Goal: Task Accomplishment & Management: Use online tool/utility

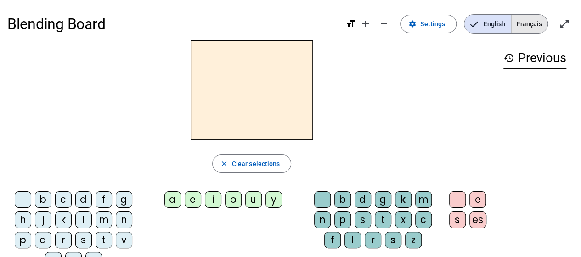
click at [524, 24] on span "Français" at bounding box center [529, 24] width 36 height 18
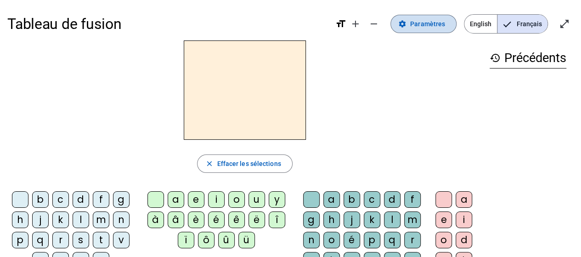
click at [429, 25] on span "Paramètres" at bounding box center [427, 23] width 35 height 11
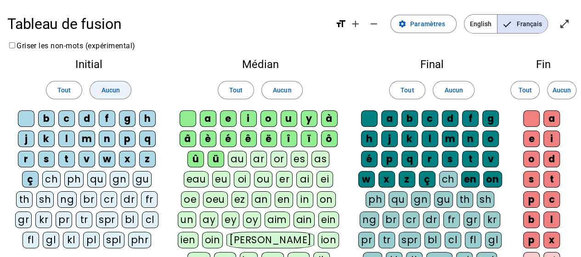
click at [121, 95] on span at bounding box center [110, 90] width 40 height 22
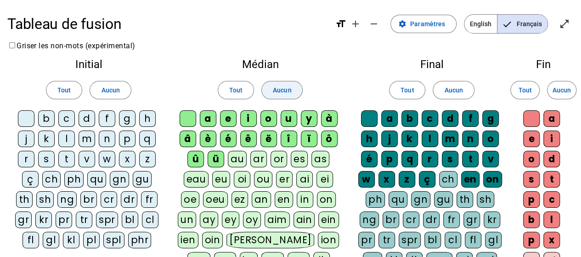
click at [274, 92] on span "Aucun" at bounding box center [282, 89] width 18 height 11
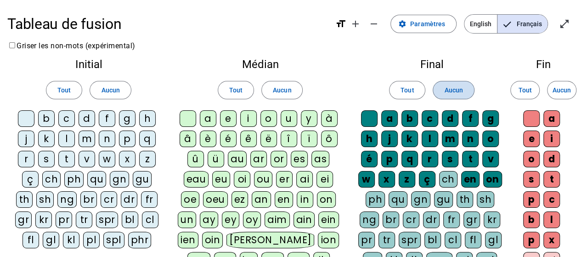
click at [444, 89] on span "Aucun" at bounding box center [453, 89] width 18 height 11
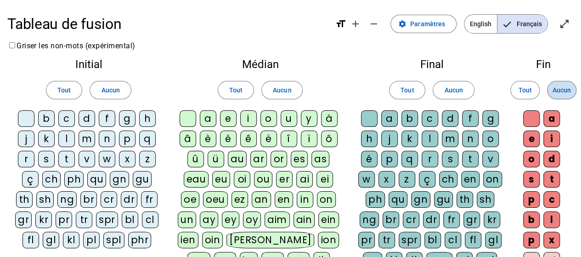
click at [566, 89] on span "Aucun" at bounding box center [561, 89] width 18 height 11
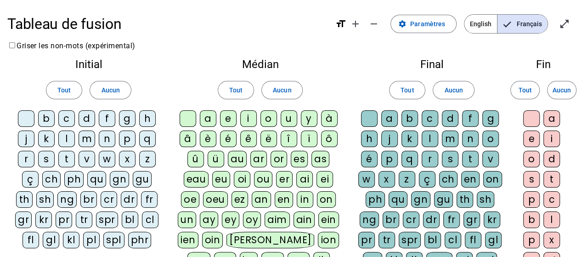
click at [23, 116] on div at bounding box center [26, 118] width 17 height 17
click at [191, 118] on div at bounding box center [188, 118] width 17 height 17
click at [365, 117] on div at bounding box center [369, 118] width 17 height 17
click at [533, 120] on div at bounding box center [531, 118] width 17 height 17
click at [109, 139] on div "n" at bounding box center [107, 138] width 17 height 17
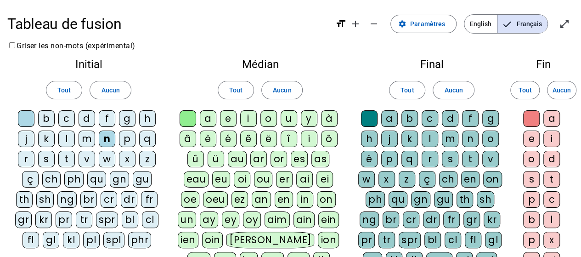
click at [268, 122] on div "o" at bounding box center [268, 118] width 17 height 17
click at [467, 153] on div "t" at bounding box center [470, 159] width 17 height 17
click at [529, 139] on div "e" at bounding box center [531, 138] width 17 height 17
click at [90, 158] on div "v" at bounding box center [87, 159] width 17 height 17
click at [246, 119] on div "i" at bounding box center [248, 118] width 17 height 17
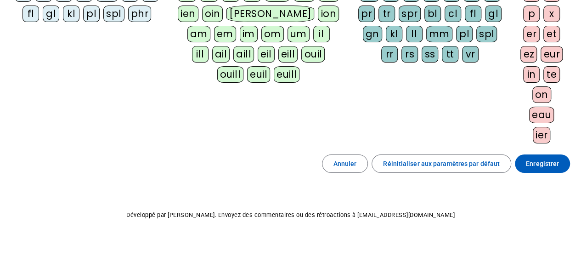
scroll to position [230, 0]
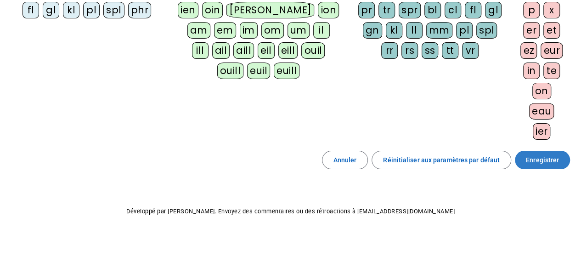
click at [537, 155] on span "Enregistrer" at bounding box center [542, 159] width 33 height 11
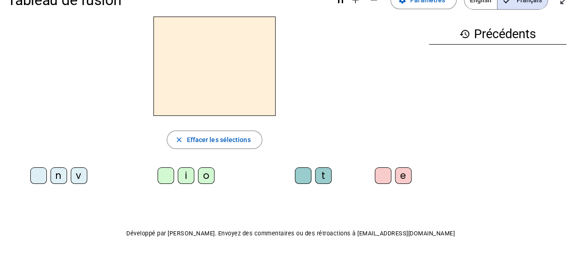
scroll to position [3, 0]
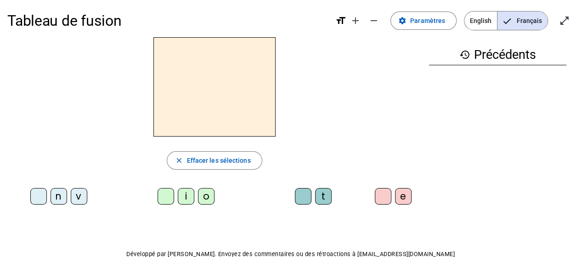
click at [61, 193] on div "n" at bounding box center [59, 196] width 17 height 17
click at [202, 195] on div "o" at bounding box center [206, 196] width 17 height 17
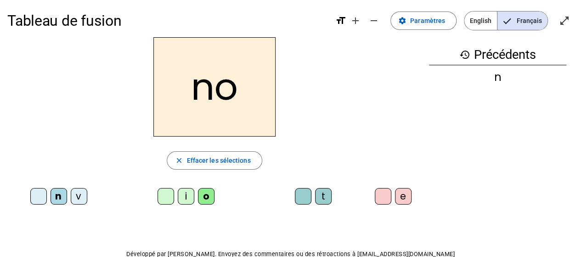
click at [324, 198] on div "t" at bounding box center [323, 196] width 17 height 17
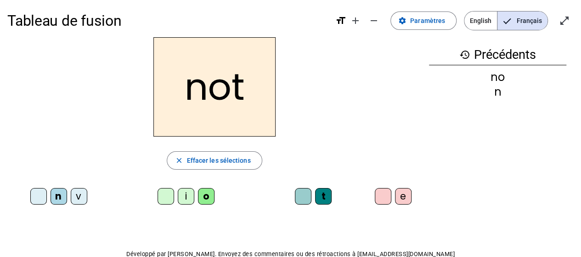
click at [405, 199] on div "e" at bounding box center [403, 196] width 17 height 17
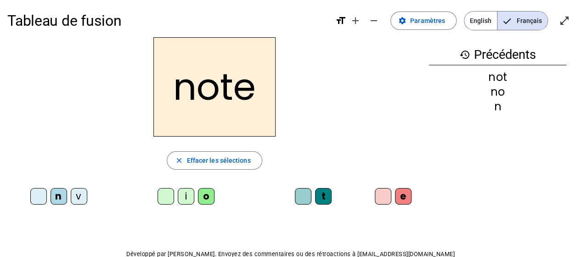
click at [79, 195] on div "v" at bounding box center [79, 196] width 17 height 17
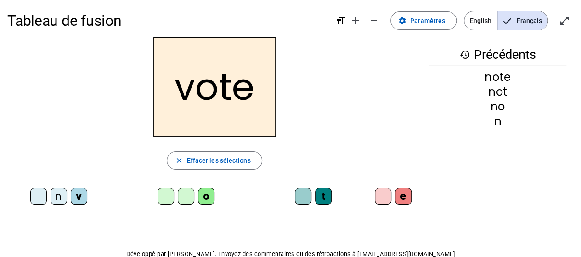
click at [184, 199] on div "i" at bounding box center [186, 196] width 17 height 17
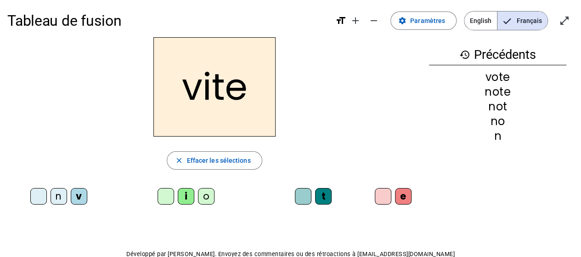
click at [378, 196] on div at bounding box center [383, 196] width 17 height 17
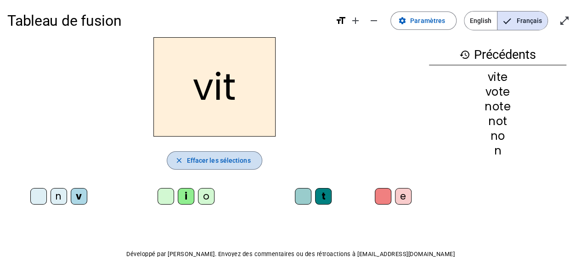
click at [230, 157] on span "Effacer les sélections" at bounding box center [218, 160] width 64 height 11
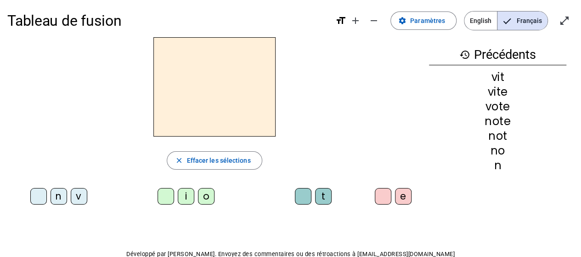
click at [58, 192] on div "n" at bounding box center [59, 196] width 17 height 17
click at [203, 192] on div "o" at bounding box center [206, 196] width 17 height 17
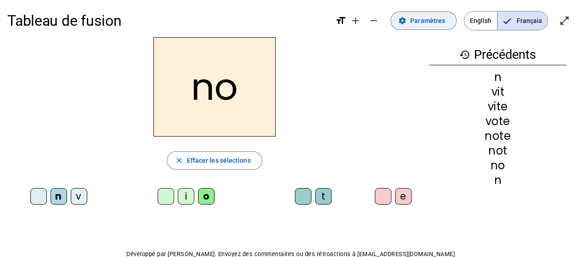
click at [412, 21] on span at bounding box center [423, 21] width 65 height 22
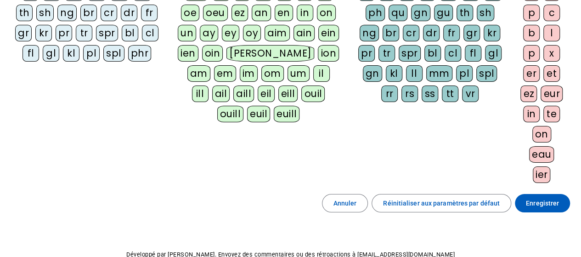
scroll to position [187, 0]
click at [529, 197] on span "Enregistrer" at bounding box center [542, 202] width 33 height 11
